Goal: Check status: Check status

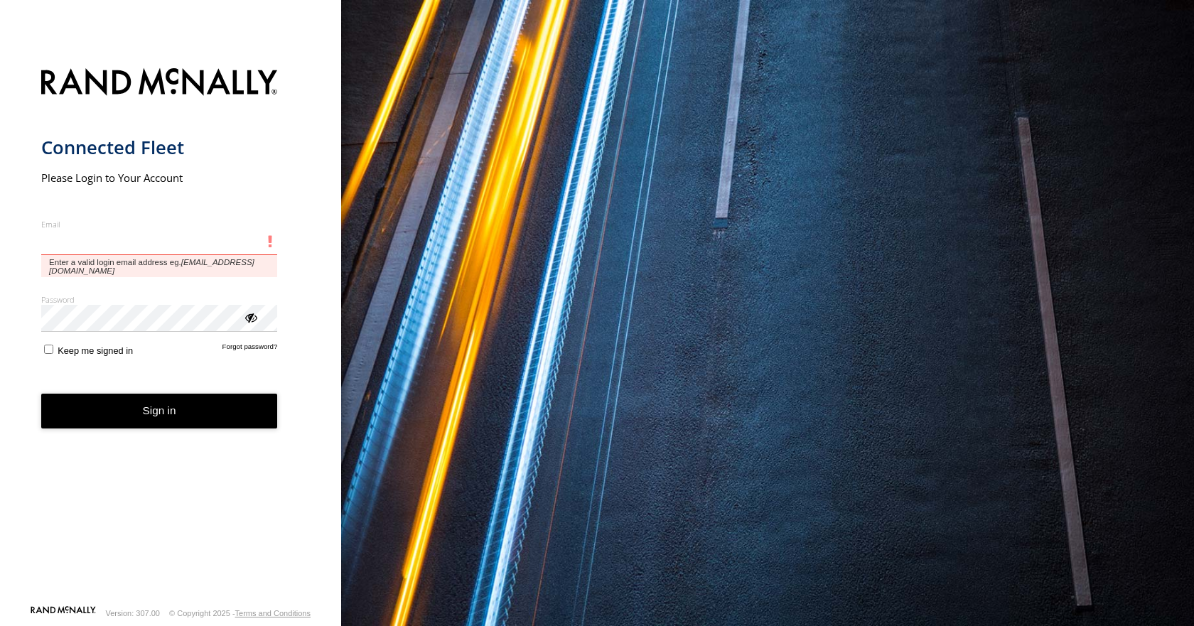
type input "**********"
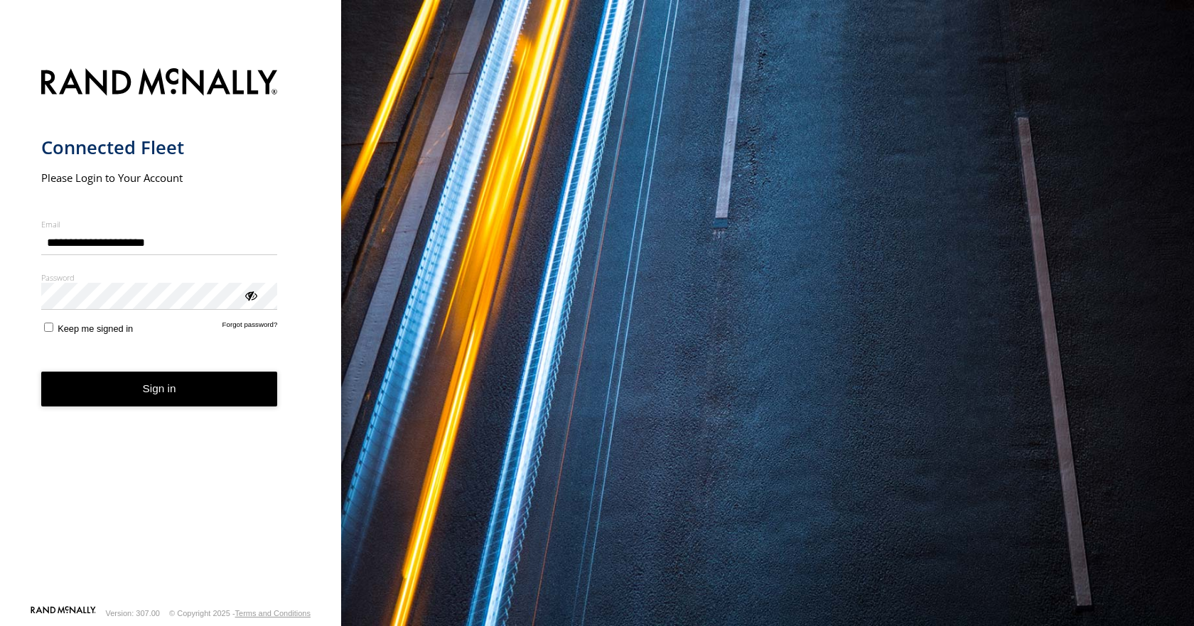
click at [166, 407] on button "Sign in" at bounding box center [159, 389] width 237 height 35
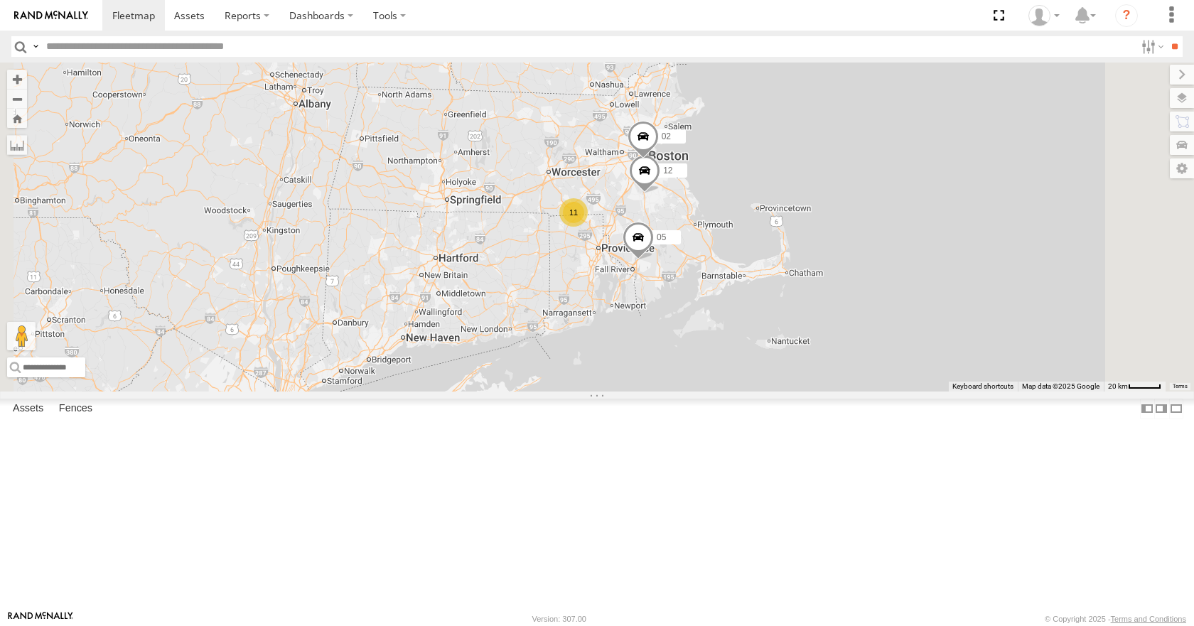
drag, startPoint x: 729, startPoint y: 192, endPoint x: 697, endPoint y: 276, distance: 89.8
click at [697, 276] on div "35 08 04 11 03 11 12 05 02" at bounding box center [597, 227] width 1194 height 328
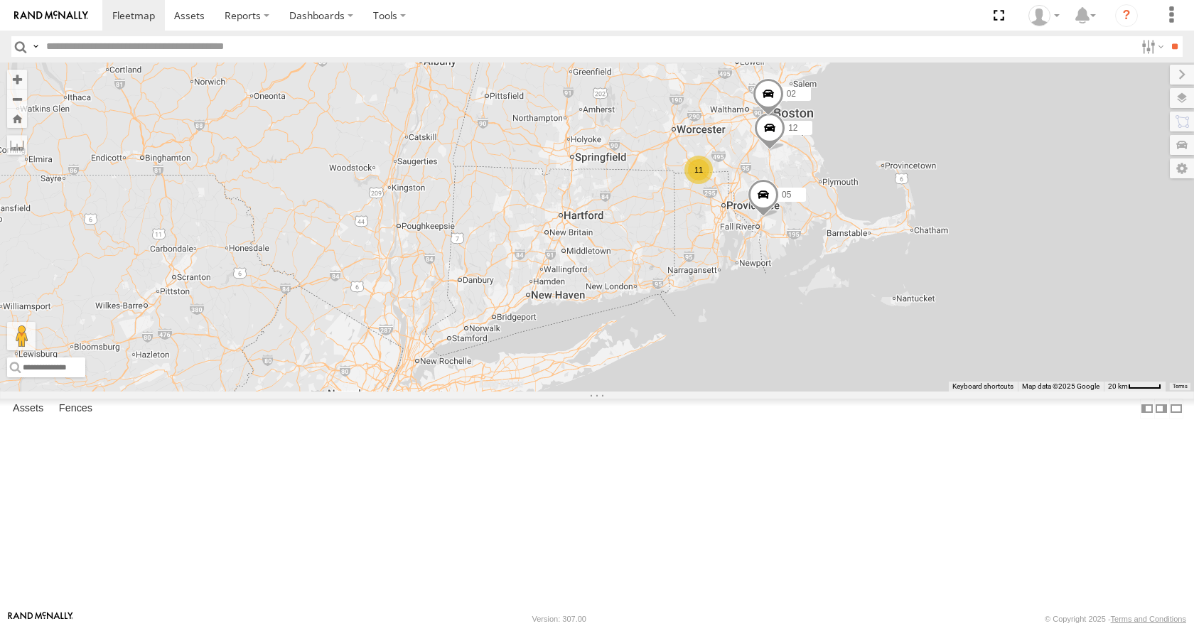
drag, startPoint x: 581, startPoint y: 289, endPoint x: 721, endPoint y: 244, distance: 147.2
click at [721, 244] on div "35 08 04 11 03 11 12 05 02" at bounding box center [597, 227] width 1194 height 328
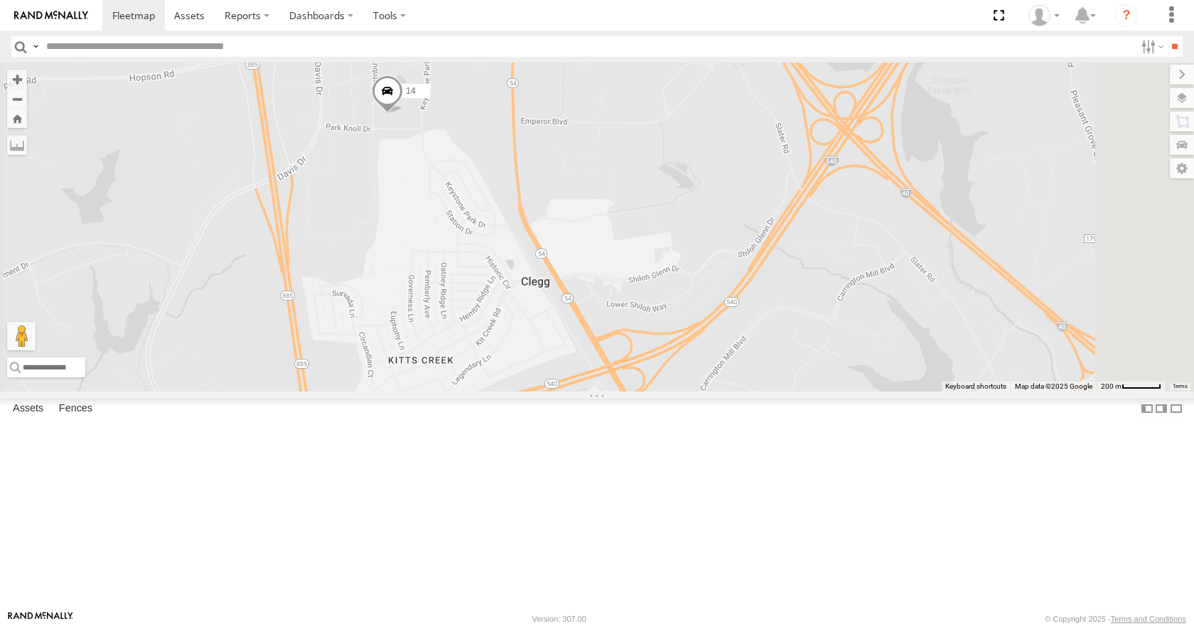
drag, startPoint x: 568, startPoint y: 237, endPoint x: 565, endPoint y: 286, distance: 49.1
click at [565, 286] on div "35 08 04 11 03 14" at bounding box center [597, 227] width 1194 height 328
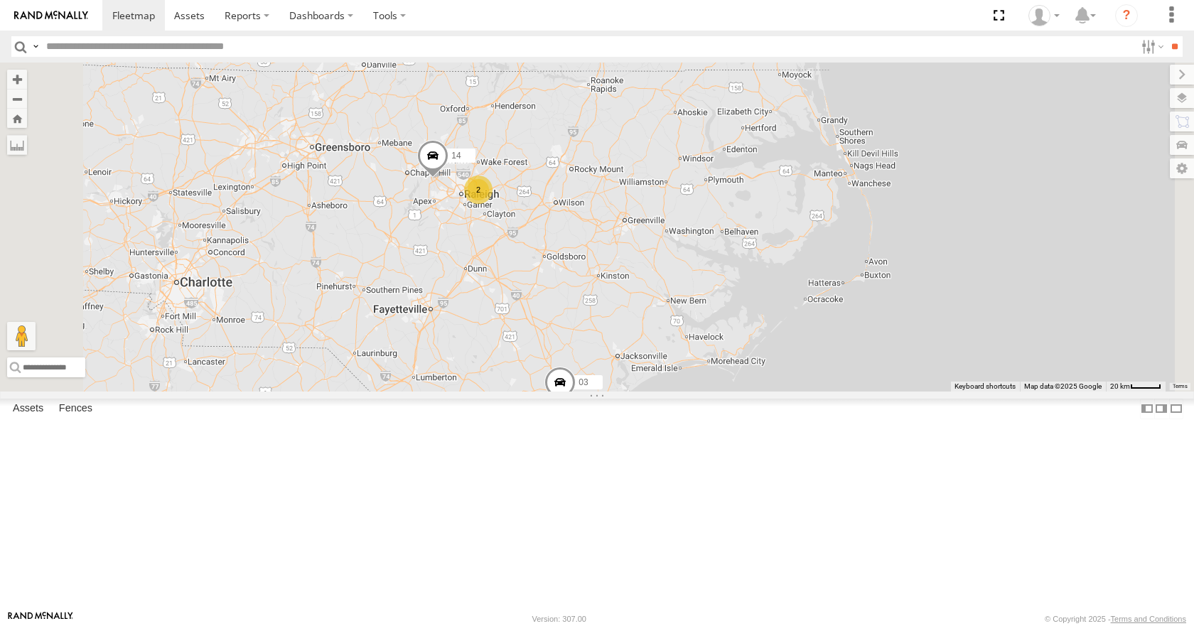
drag, startPoint x: 539, startPoint y: 371, endPoint x: 594, endPoint y: 322, distance: 73.5
click at [594, 322] on div "35 08 04 11 03 14 2" at bounding box center [597, 227] width 1194 height 328
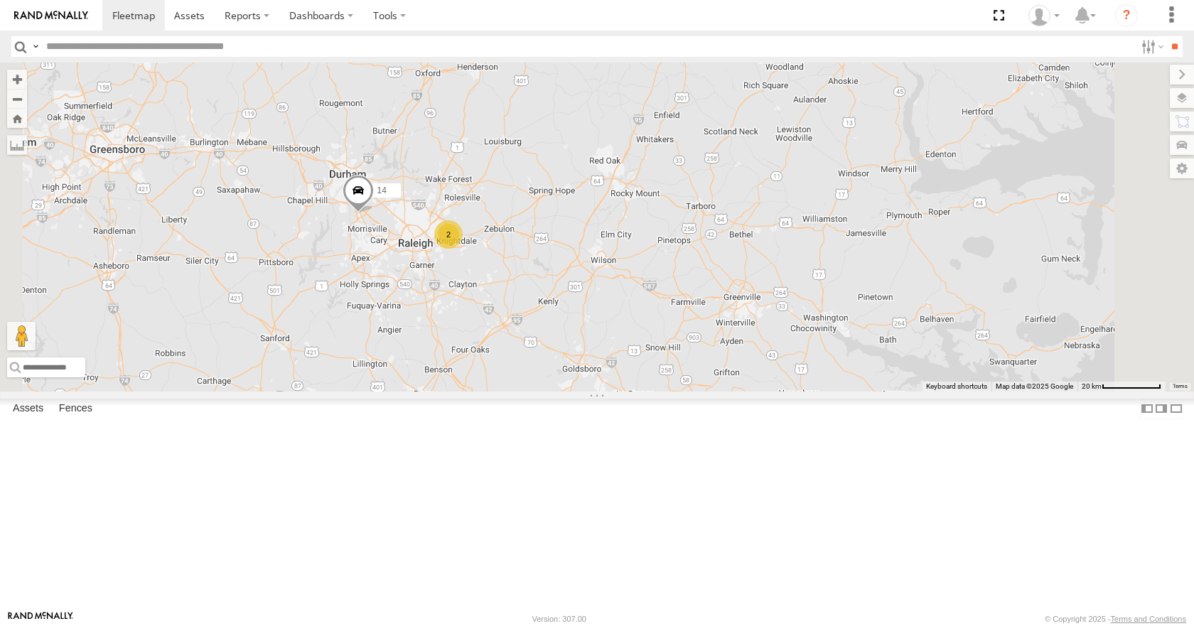
click at [670, 306] on div "35 08 04 11 03 14 2" at bounding box center [597, 227] width 1194 height 328
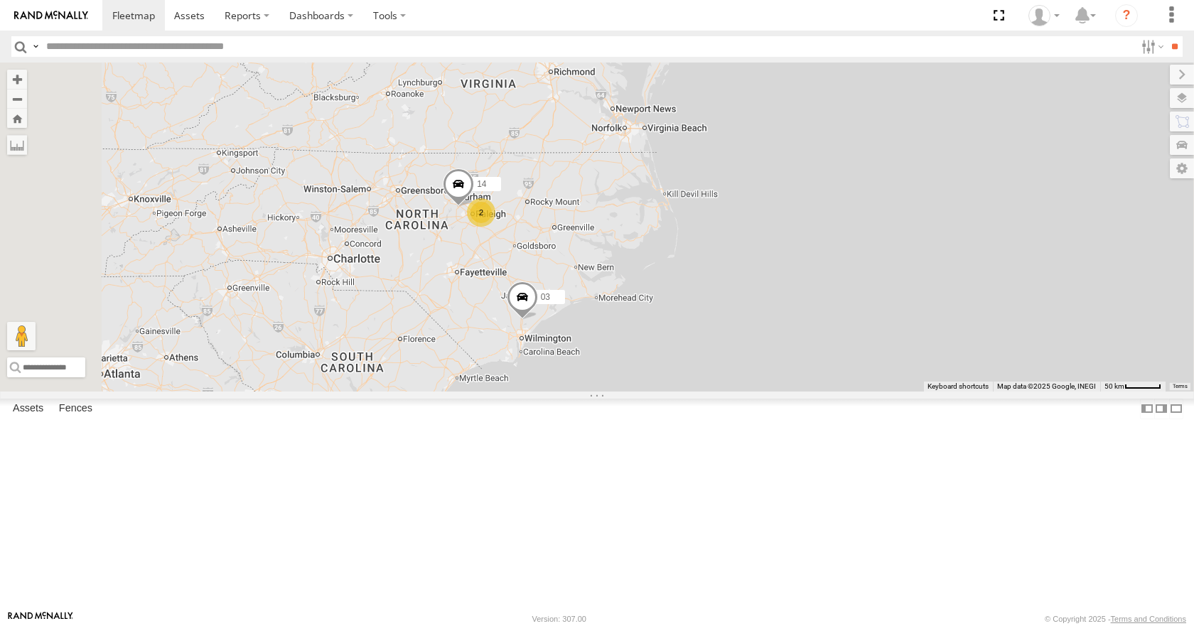
drag, startPoint x: 579, startPoint y: 196, endPoint x: 579, endPoint y: 342, distance: 145.7
click at [579, 342] on div "14 03 2" at bounding box center [597, 227] width 1194 height 328
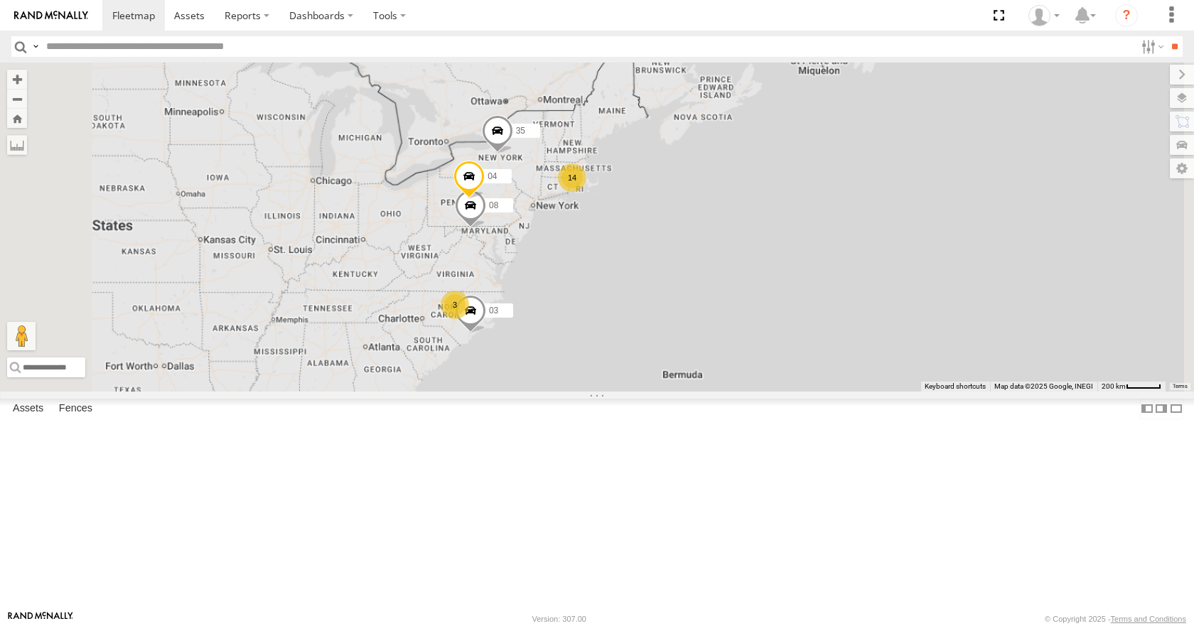
drag, startPoint x: 579, startPoint y: 337, endPoint x: 613, endPoint y: 314, distance: 41.0
click at [613, 314] on div "03 14 35 3 08 04 11" at bounding box center [597, 227] width 1194 height 328
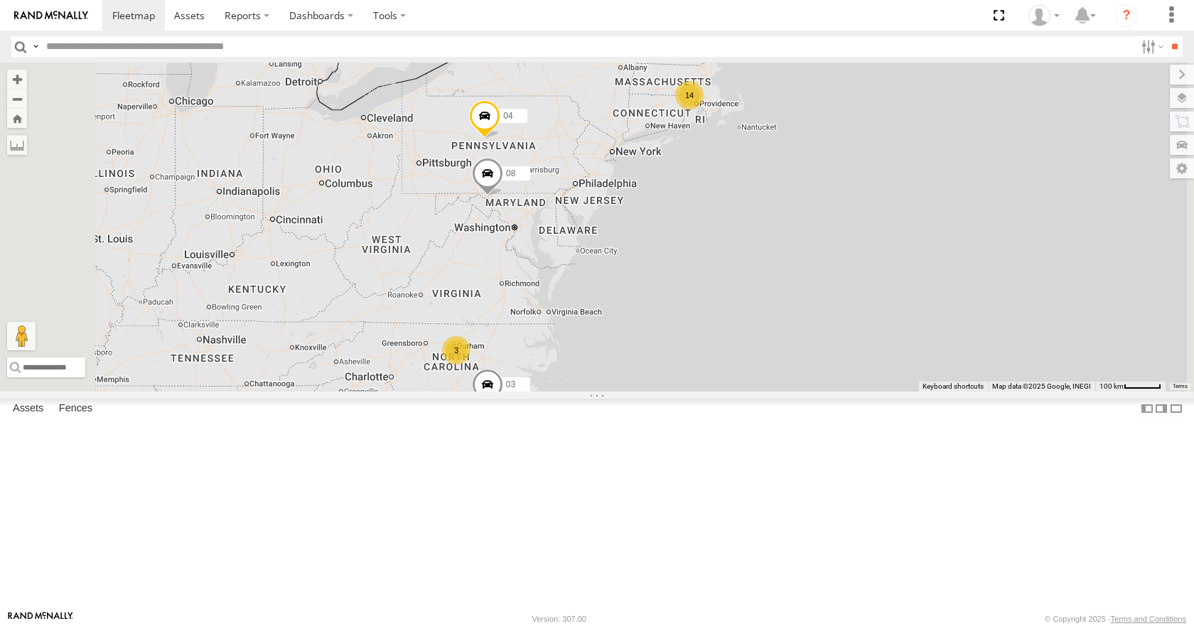
drag, startPoint x: 671, startPoint y: 303, endPoint x: 726, endPoint y: 239, distance: 84.2
click at [726, 239] on div "03 35 08 04 11 14 3" at bounding box center [597, 227] width 1194 height 328
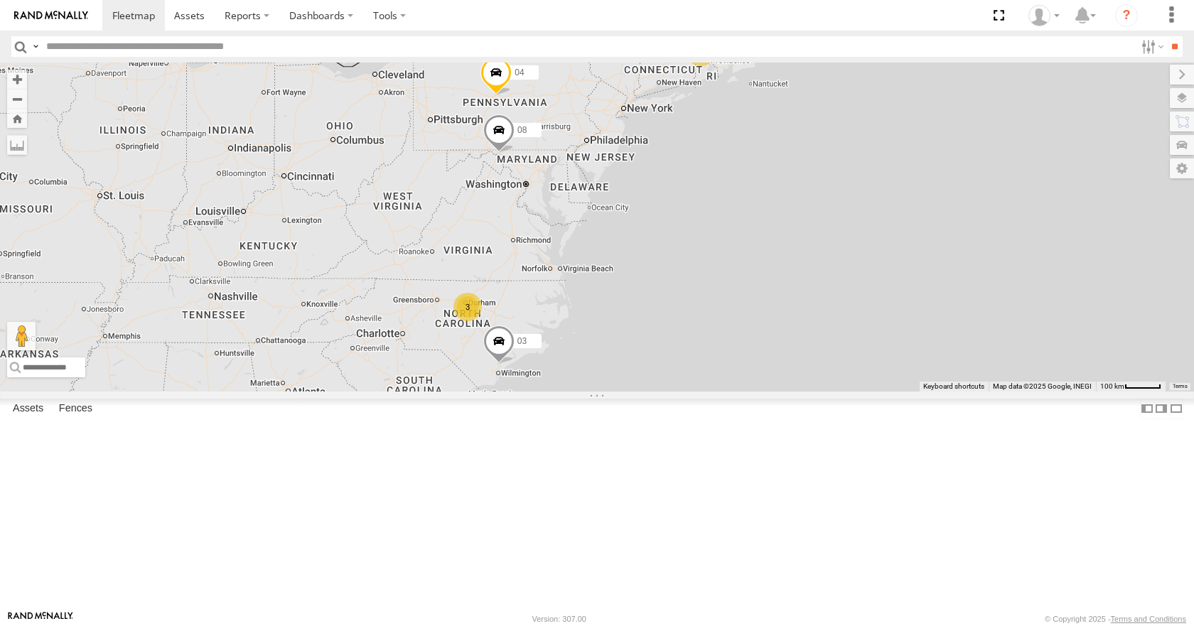
drag, startPoint x: 642, startPoint y: 407, endPoint x: 591, endPoint y: 440, distance: 60.1
click at [591, 391] on div "03 35 08 04 11 14 3" at bounding box center [597, 227] width 1194 height 328
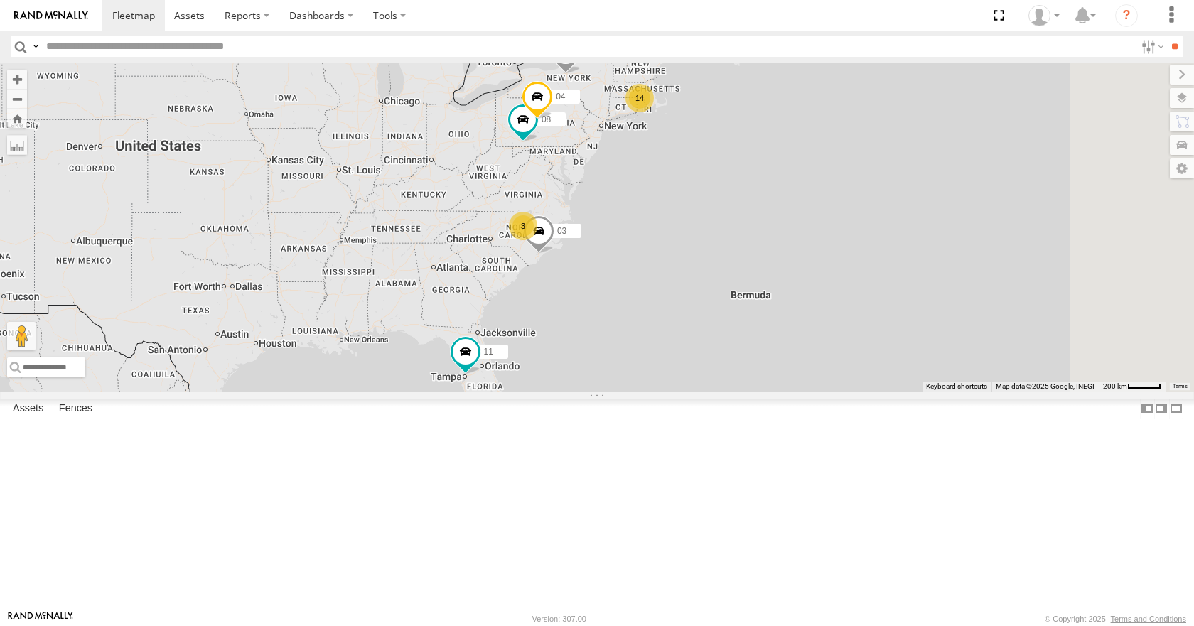
drag, startPoint x: 615, startPoint y: 226, endPoint x: 569, endPoint y: 225, distance: 46.2
click at [569, 225] on div "14 35 3 08 04 11 03" at bounding box center [597, 227] width 1194 height 328
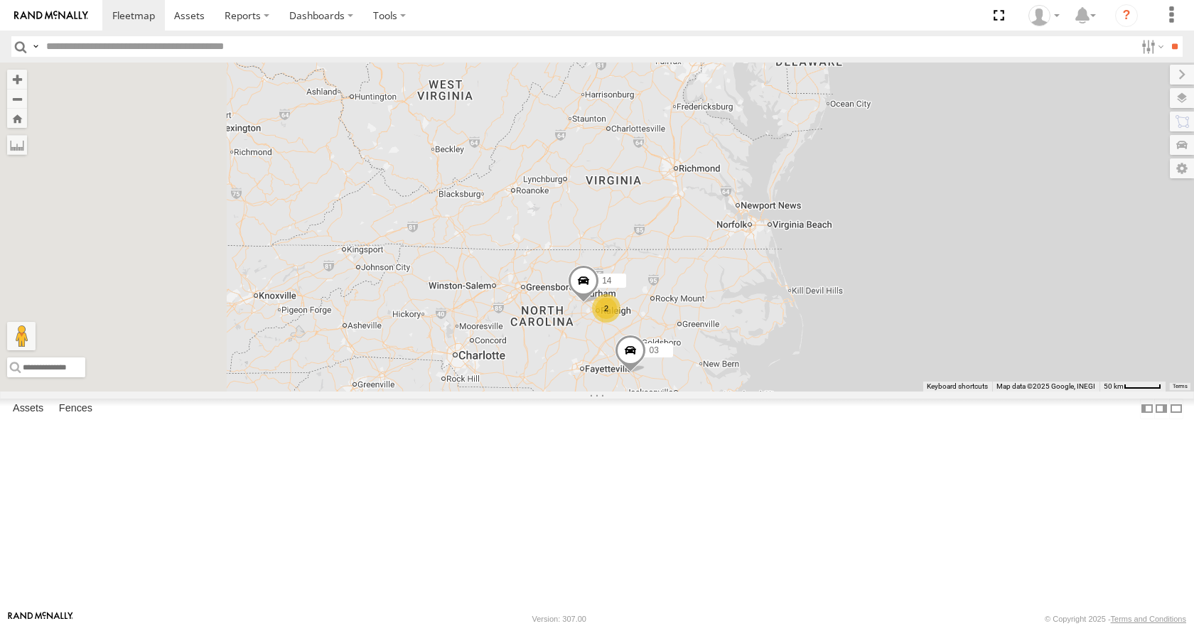
drag, startPoint x: 464, startPoint y: 262, endPoint x: 724, endPoint y: 293, distance: 262.0
click at [724, 293] on div "35 08 04 11 03 14 2" at bounding box center [597, 227] width 1194 height 328
